Goal: Information Seeking & Learning: Learn about a topic

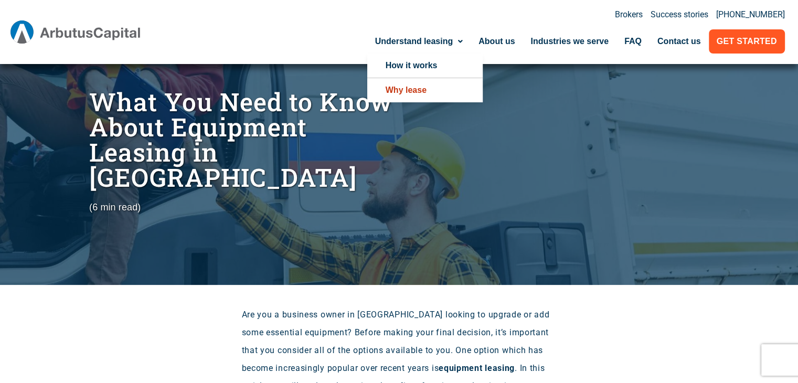
click at [376, 94] on link "Why lease" at bounding box center [424, 90] width 115 height 24
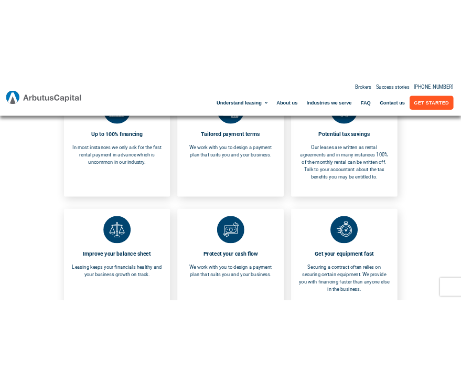
scroll to position [445, 0]
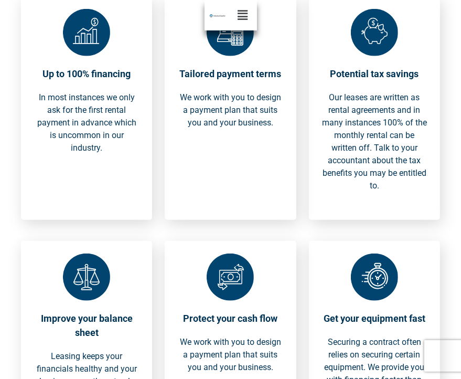
click at [338, 207] on div "Our leases are written as rental agreements and in many instances 100% of the m…" at bounding box center [375, 149] width 106 height 116
click at [333, 220] on div "Potential tax savings Our leases are written as rental agreements and in many i…" at bounding box center [374, 107] width 131 height 223
